Goal: Task Accomplishment & Management: Use online tool/utility

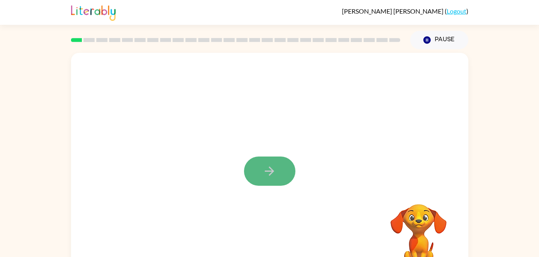
click at [264, 168] on icon "button" at bounding box center [269, 171] width 14 height 14
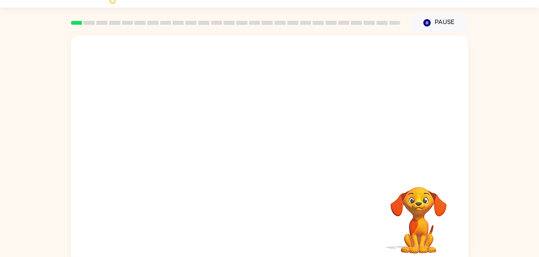
scroll to position [24, 0]
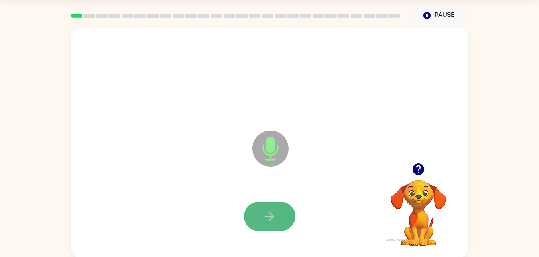
click at [262, 211] on button "button" at bounding box center [269, 216] width 51 height 29
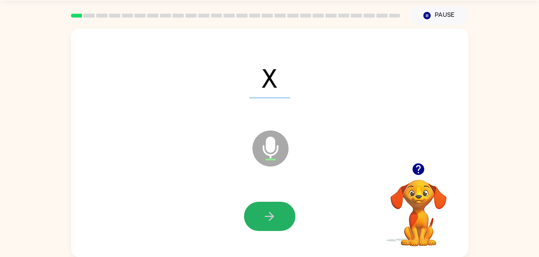
drag, startPoint x: 266, startPoint y: 219, endPoint x: 273, endPoint y: 204, distance: 16.1
click at [273, 204] on button "button" at bounding box center [269, 216] width 51 height 29
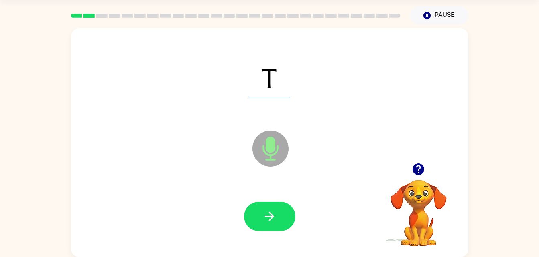
click at [228, 163] on div "T Microphone The Microphone is here when it is your turn to talk" at bounding box center [269, 142] width 397 height 229
click at [252, 208] on button "button" at bounding box center [269, 216] width 51 height 29
click at [252, 208] on div at bounding box center [269, 216] width 51 height 29
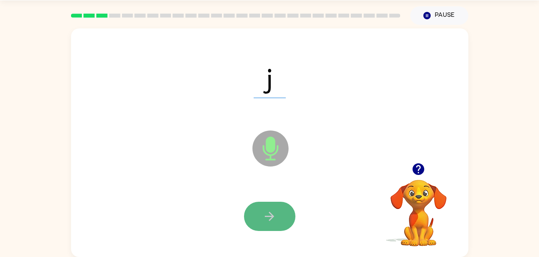
click at [279, 208] on button "button" at bounding box center [269, 216] width 51 height 29
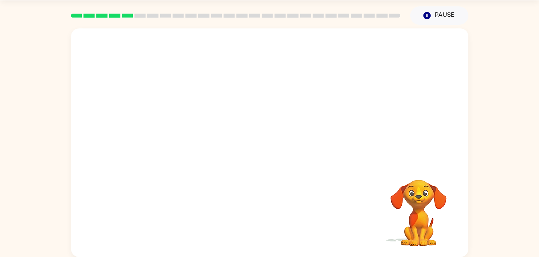
click at [511, 53] on div "Your browser must support playing .mp4 files to use Literably. Please try using…" at bounding box center [269, 141] width 539 height 233
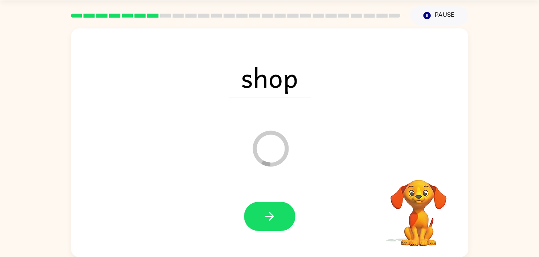
drag, startPoint x: 277, startPoint y: 205, endPoint x: 208, endPoint y: 124, distance: 106.4
click at [208, 124] on div "Loader Your response is being sent to our graders" at bounding box center [250, 128] width 342 height 29
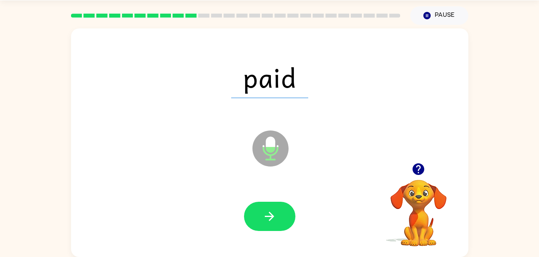
click at [302, 252] on div "paid Microphone The Microphone is here when it is your turn to talk" at bounding box center [269, 142] width 397 height 229
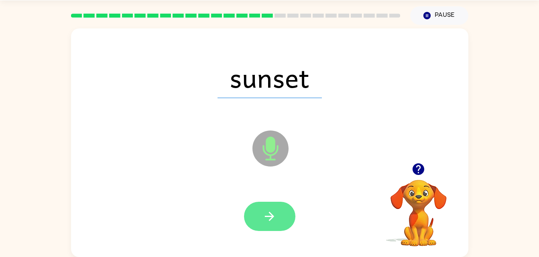
click at [257, 225] on button "button" at bounding box center [269, 216] width 51 height 29
click at [257, 229] on button "button" at bounding box center [269, 216] width 51 height 29
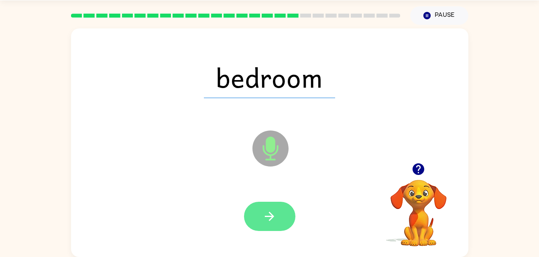
click at [263, 223] on icon "button" at bounding box center [269, 217] width 14 height 14
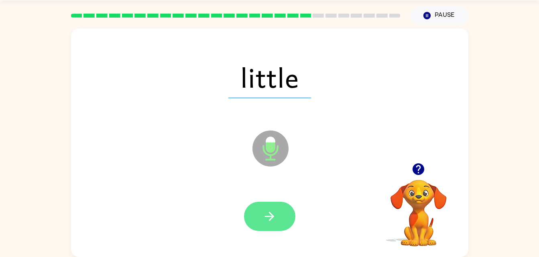
click at [269, 214] on icon "button" at bounding box center [269, 217] width 14 height 14
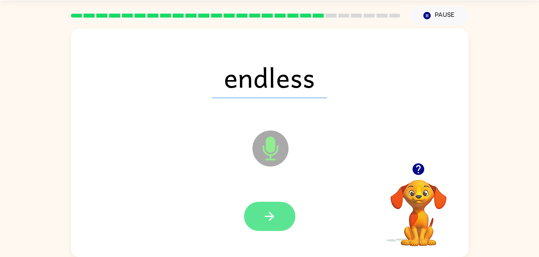
click at [263, 231] on button "button" at bounding box center [269, 216] width 51 height 29
click at [265, 212] on icon "button" at bounding box center [269, 217] width 14 height 14
click at [282, 231] on button "button" at bounding box center [269, 216] width 51 height 29
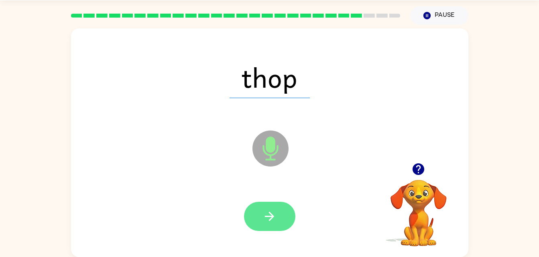
click at [247, 225] on button "button" at bounding box center [269, 216] width 51 height 29
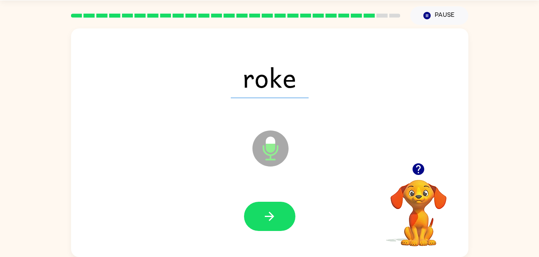
click at [237, 218] on div at bounding box center [269, 217] width 381 height 66
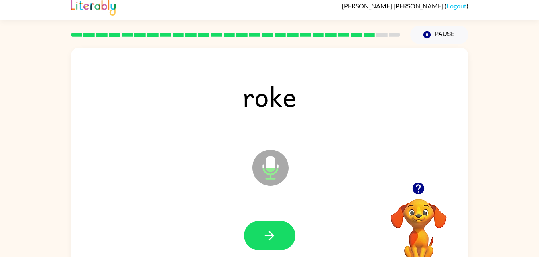
scroll to position [0, 0]
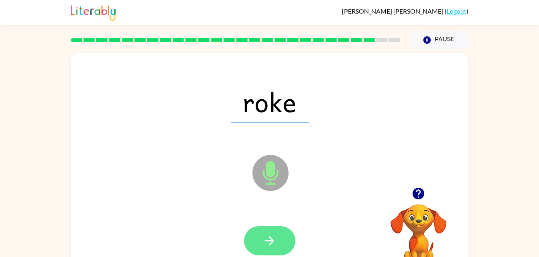
click at [271, 247] on icon "button" at bounding box center [269, 241] width 14 height 14
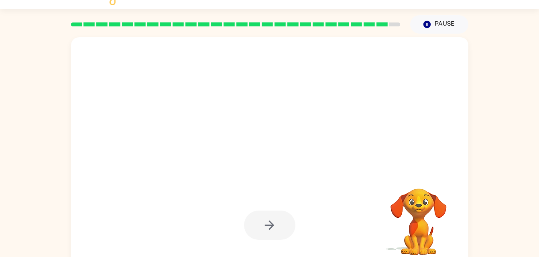
scroll to position [24, 0]
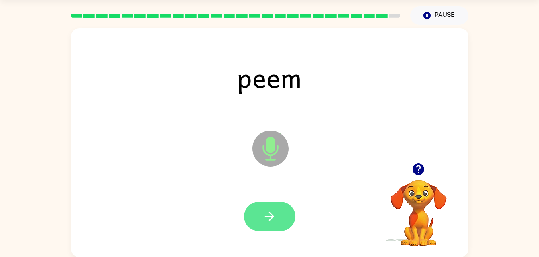
click at [269, 209] on button "button" at bounding box center [269, 216] width 51 height 29
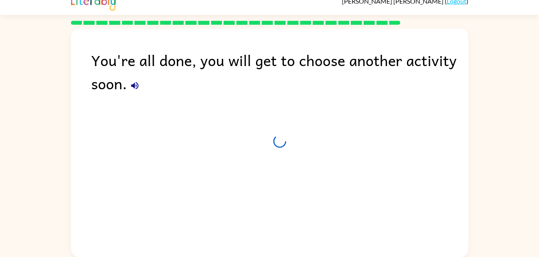
scroll to position [10, 0]
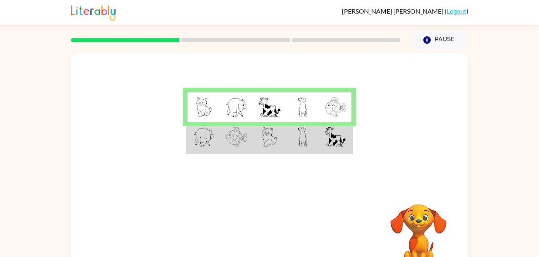
click at [262, 136] on img at bounding box center [269, 137] width 15 height 20
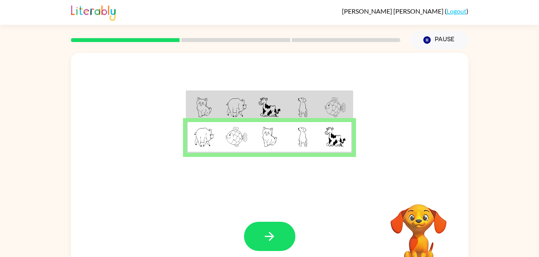
click at [251, 150] on td at bounding box center [236, 137] width 33 height 31
click at [263, 241] on icon "button" at bounding box center [269, 237] width 14 height 14
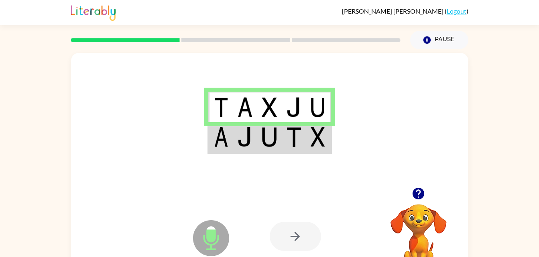
click at [273, 134] on img at bounding box center [268, 137] width 15 height 20
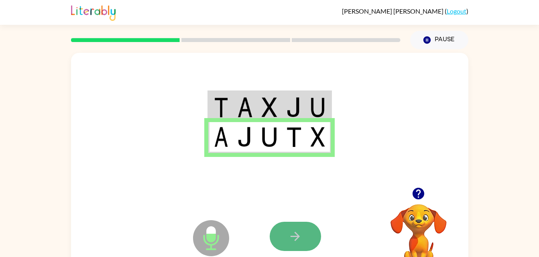
click at [287, 240] on button "button" at bounding box center [294, 236] width 51 height 29
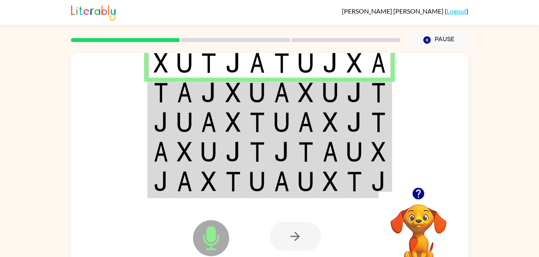
click at [207, 55] on img at bounding box center [208, 63] width 15 height 20
click at [205, 55] on img at bounding box center [208, 63] width 15 height 20
click at [203, 99] on img at bounding box center [208, 93] width 15 height 20
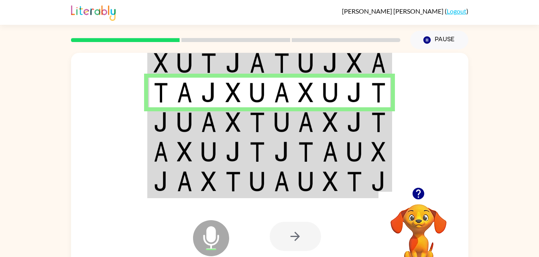
click at [304, 92] on img at bounding box center [305, 93] width 15 height 20
click at [235, 101] on img at bounding box center [232, 93] width 15 height 20
click at [241, 87] on td at bounding box center [233, 93] width 24 height 30
click at [237, 85] on img at bounding box center [232, 93] width 15 height 20
click at [234, 92] on img at bounding box center [232, 93] width 15 height 20
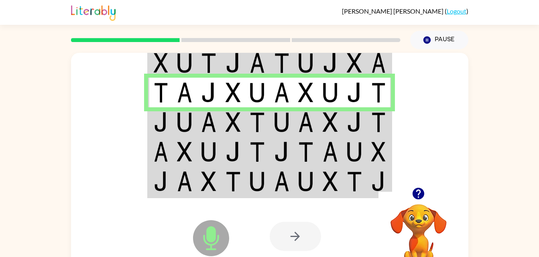
drag, startPoint x: 229, startPoint y: 94, endPoint x: 242, endPoint y: 91, distance: 13.6
click at [259, 89] on img at bounding box center [256, 93] width 15 height 20
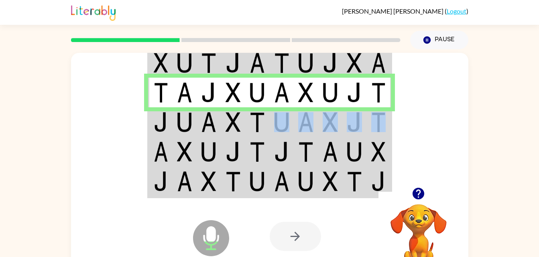
drag, startPoint x: 270, startPoint y: 108, endPoint x: 391, endPoint y: 126, distance: 122.1
click at [391, 126] on table at bounding box center [269, 122] width 245 height 152
click at [288, 123] on img at bounding box center [281, 122] width 15 height 20
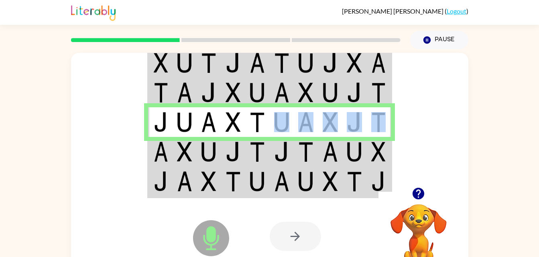
click at [232, 157] on img at bounding box center [232, 152] width 15 height 20
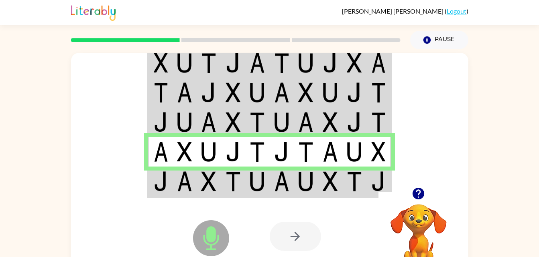
click at [251, 169] on td at bounding box center [257, 182] width 24 height 31
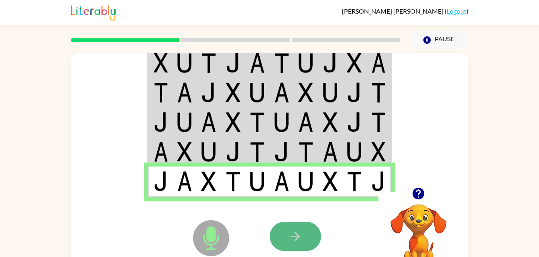
click at [311, 231] on button "button" at bounding box center [294, 236] width 51 height 29
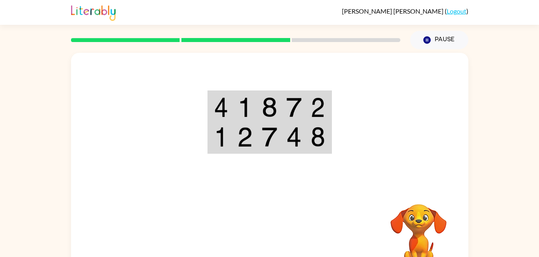
click at [218, 198] on div at bounding box center [191, 218] width 80 height 53
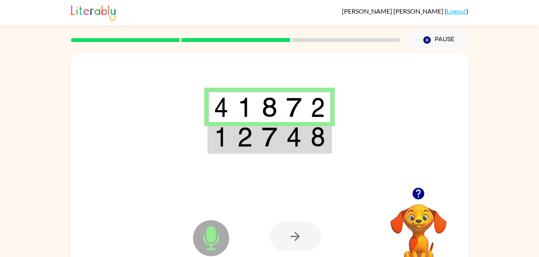
click at [210, 147] on td at bounding box center [220, 137] width 24 height 31
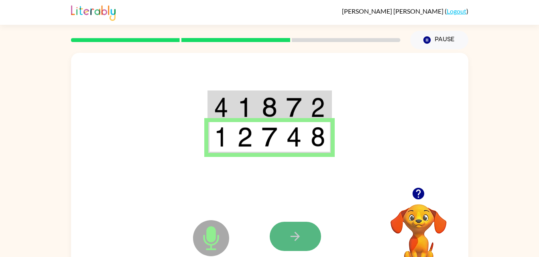
click at [278, 238] on button "button" at bounding box center [294, 236] width 51 height 29
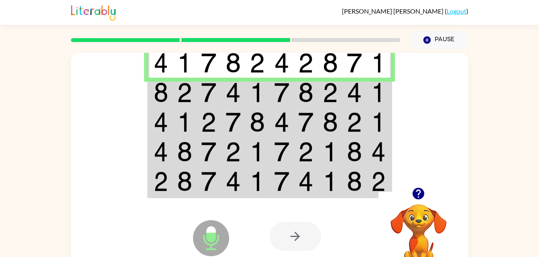
click at [200, 82] on td at bounding box center [209, 93] width 24 height 30
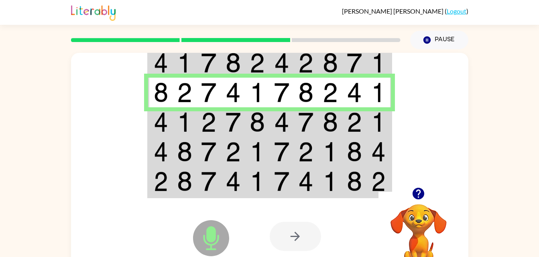
click at [226, 66] on img at bounding box center [232, 63] width 15 height 20
click at [230, 72] on img at bounding box center [232, 63] width 15 height 20
click at [360, 119] on img at bounding box center [353, 122] width 15 height 20
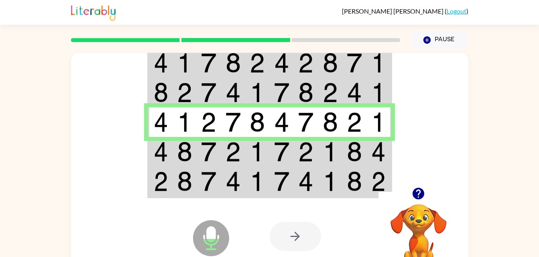
click at [172, 146] on td at bounding box center [160, 152] width 24 height 30
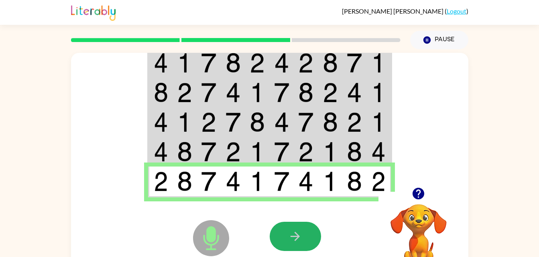
drag, startPoint x: 283, startPoint y: 228, endPoint x: 274, endPoint y: 240, distance: 15.1
click at [279, 229] on button "button" at bounding box center [294, 236] width 51 height 29
